Goal: Download file/media

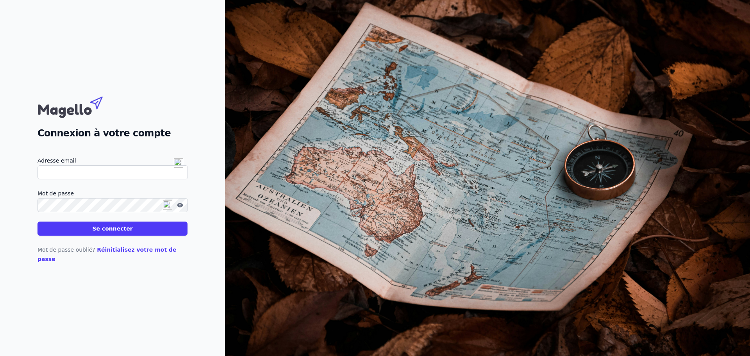
type input "[EMAIL_ADDRESS][DOMAIN_NAME]"
click at [92, 230] on button "Se connecter" at bounding box center [112, 228] width 150 height 14
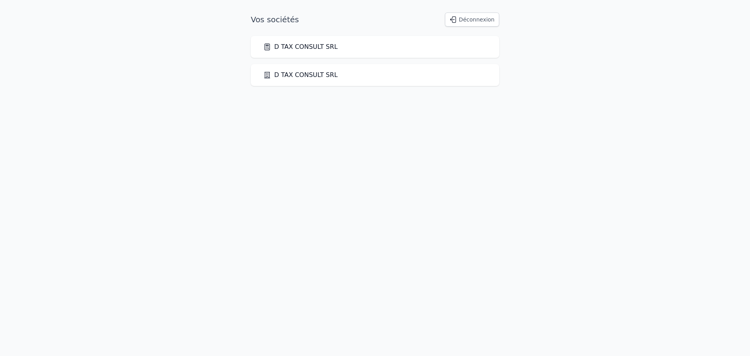
click at [317, 44] on link "D TAX CONSULT SRL" at bounding box center [300, 46] width 74 height 9
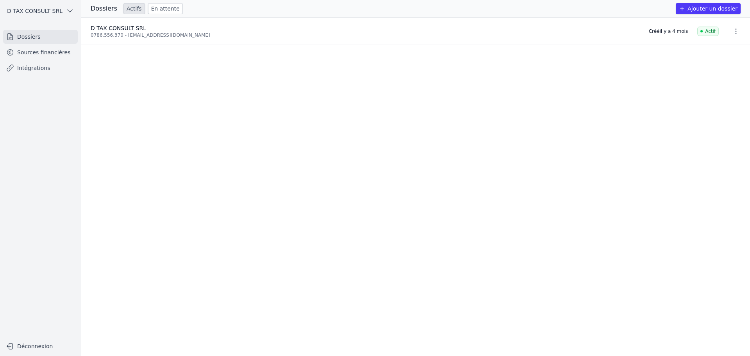
click at [42, 50] on link "Sources financières" at bounding box center [40, 52] width 75 height 14
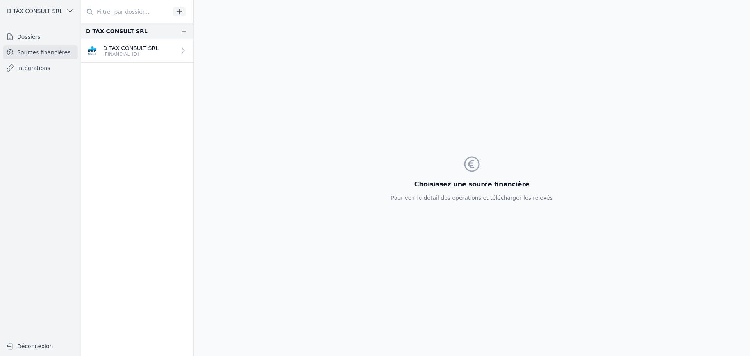
click at [146, 54] on p "[FINANCIAL_ID]" at bounding box center [130, 54] width 55 height 6
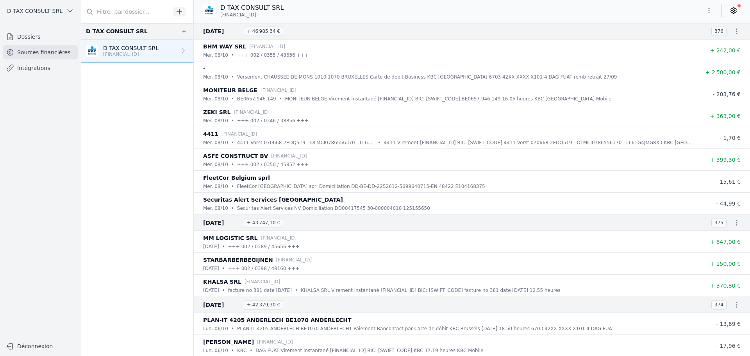
click at [735, 30] on icon "button" at bounding box center [736, 31] width 8 height 8
click at [723, 46] on link "Télécharger le CODA" at bounding box center [711, 45] width 69 height 14
click at [732, 33] on icon "button" at bounding box center [736, 31] width 8 height 8
click at [711, 57] on link "Télécharger le PDF" at bounding box center [711, 60] width 69 height 14
